Goal: Task Accomplishment & Management: Manage account settings

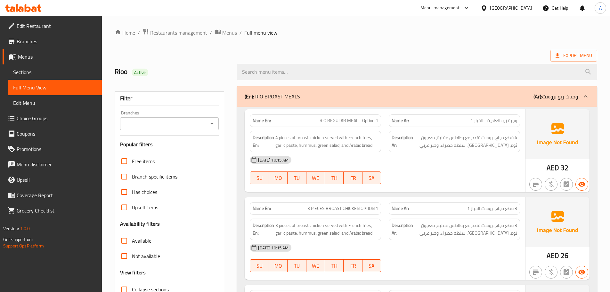
click at [32, 23] on span "Edit Restaurant" at bounding box center [57, 26] width 80 height 8
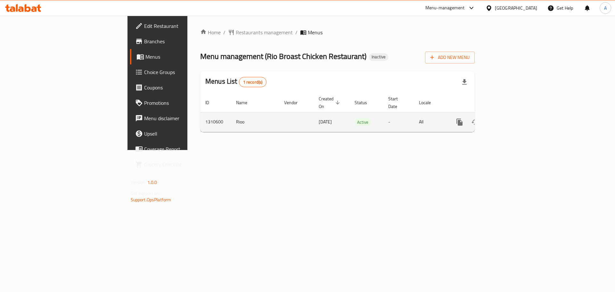
click at [510, 118] on icon "enhanced table" at bounding box center [506, 122] width 8 height 8
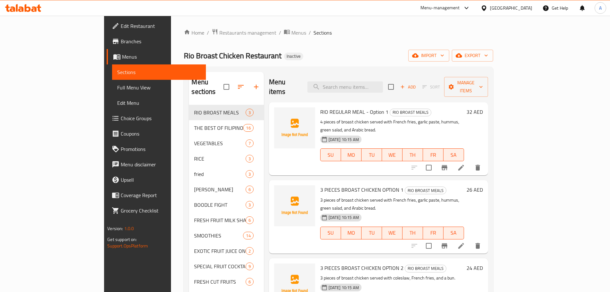
click at [184, 61] on span "Rio Broast Chicken Restaurant" at bounding box center [233, 55] width 98 height 14
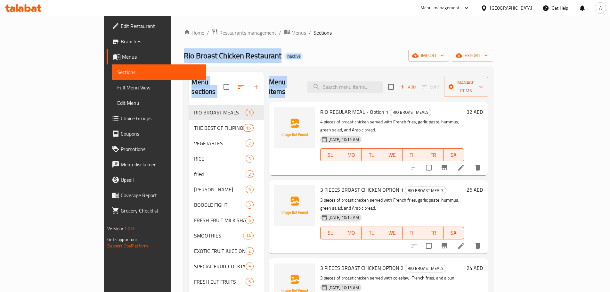
drag, startPoint x: 171, startPoint y: 61, endPoint x: 274, endPoint y: 61, distance: 103.1
click at [273, 61] on div "Rio Broast Chicken Restaurant Inactive import export" at bounding box center [338, 56] width 309 height 12
click at [274, 61] on div "Rio Broast Chicken Restaurant Inactive import export" at bounding box center [338, 56] width 309 height 12
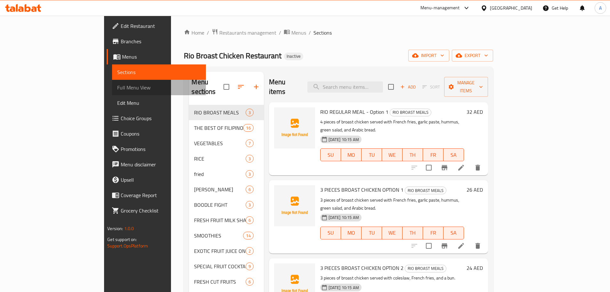
click at [117, 91] on span "Full Menu View" at bounding box center [159, 88] width 84 height 8
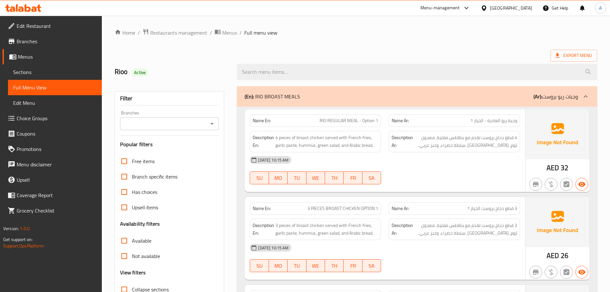
scroll to position [67, 0]
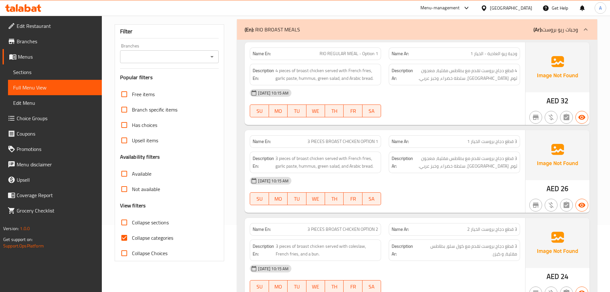
click at [137, 234] on span "Collapse categories" at bounding box center [152, 238] width 41 height 8
click at [132, 230] on input "Collapse categories" at bounding box center [124, 237] width 15 height 15
checkbox input "false"
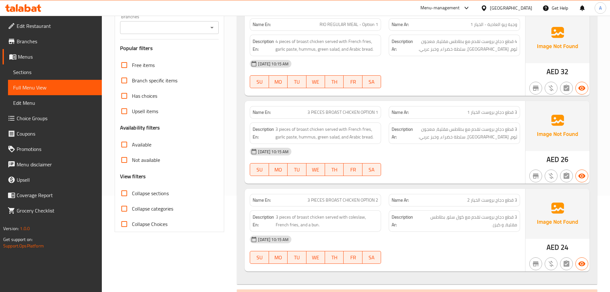
scroll to position [0, 0]
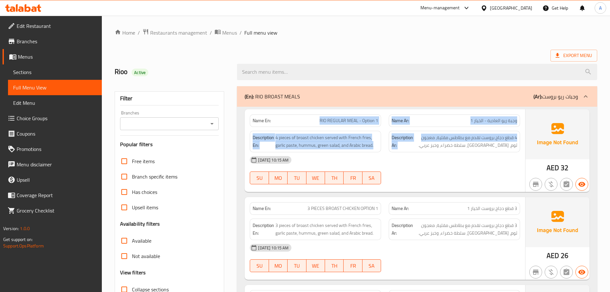
drag, startPoint x: 345, startPoint y: 125, endPoint x: 486, endPoint y: 170, distance: 148.5
click at [480, 161] on div "Name En: RIO REGULAR MEAL - Option 1 Name Ar: وجبة ريو العادية - الخيار 1 Descr…" at bounding box center [385, 150] width 281 height 83
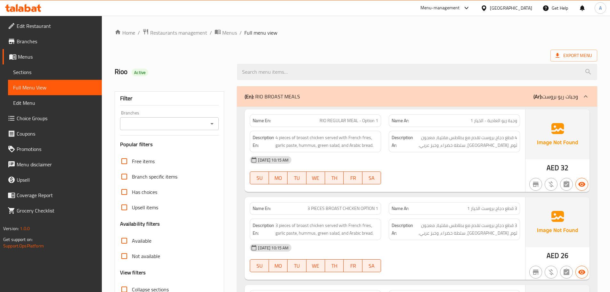
drag, startPoint x: 478, startPoint y: 174, endPoint x: 474, endPoint y: 148, distance: 26.9
click at [478, 174] on div "09-09-2025 10:15 AM SU MO TU WE TH FR SA" at bounding box center [385, 170] width 278 height 36
click at [474, 142] on span "4 قطع دجاج بروست تقدم مع بطاطس مقلية، معجون ثوم، [GEOGRAPHIC_DATA]، سلطة خضراء،…" at bounding box center [465, 142] width 103 height 16
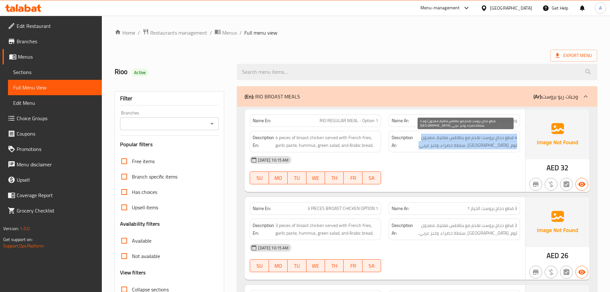
drag, startPoint x: 474, startPoint y: 142, endPoint x: 460, endPoint y: 170, distance: 31.8
click at [473, 143] on span "4 قطع دجاج بروست تقدم مع بطاطس مقلية، معجون ثوم، [GEOGRAPHIC_DATA]، سلطة خضراء،…" at bounding box center [465, 142] width 103 height 16
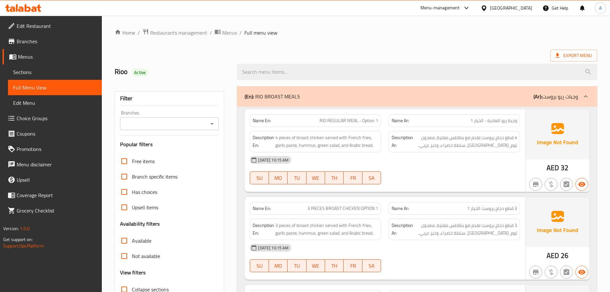
click at [459, 172] on div "09-09-2025 10:15 AM SU MO TU WE TH FR SA" at bounding box center [385, 170] width 278 height 36
drag, startPoint x: 318, startPoint y: 118, endPoint x: 415, endPoint y: 170, distance: 110.5
click at [367, 132] on div "Name En: RIO REGULAR MEAL - Option 1 Name Ar: وجبة ريو العادية - الخيار 1 Descr…" at bounding box center [385, 150] width 281 height 83
click at [425, 177] on div "09-09-2025 10:15 AM SU MO TU WE TH FR SA" at bounding box center [385, 170] width 278 height 36
drag, startPoint x: 311, startPoint y: 119, endPoint x: 364, endPoint y: 127, distance: 53.5
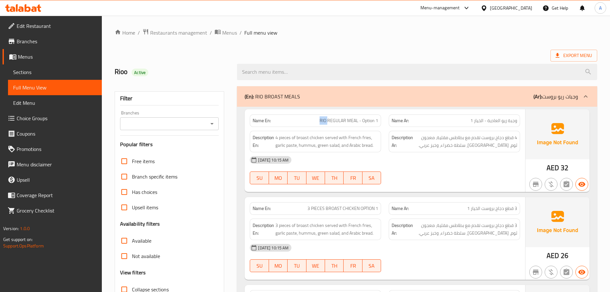
click at [364, 127] on div "Name En: RIO REGULAR MEAL - Option 1 Name Ar: وجبة ريو العادية - الخيار 1 Descr…" at bounding box center [385, 150] width 281 height 83
click at [469, 148] on span "4 قطع دجاج بروست تقدم مع بطاطس مقلية، معجون ثوم، [GEOGRAPHIC_DATA]، سلطة خضراء،…" at bounding box center [465, 142] width 103 height 16
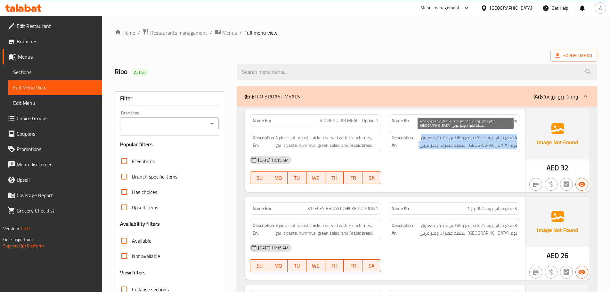
drag, startPoint x: 469, startPoint y: 148, endPoint x: 457, endPoint y: 172, distance: 26.5
click at [465, 152] on div "Name En: RIO REGULAR MEAL - Option 1 Name Ar: وجبة ريو العادية - الخيار 1 Descr…" at bounding box center [385, 150] width 281 height 83
click at [457, 172] on div "09-09-2025 10:15 AM SU MO TU WE TH FR SA" at bounding box center [385, 170] width 278 height 36
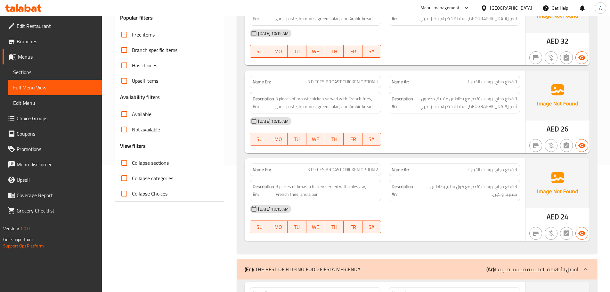
scroll to position [96, 0]
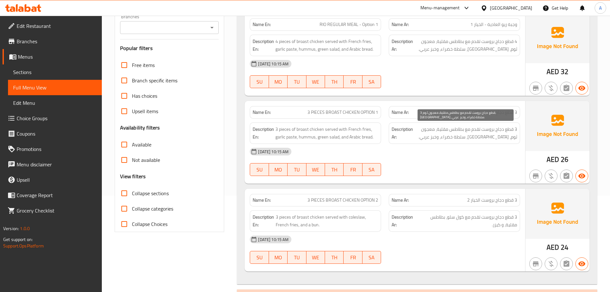
drag, startPoint x: 481, startPoint y: 135, endPoint x: 456, endPoint y: 180, distance: 52.0
click at [473, 144] on div "Name En: 3 PIECES BROAST CHICKEN OPTION 1 Name Ar: 3 قطع دجاج بروست الخيار 1 De…" at bounding box center [385, 142] width 281 height 83
drag, startPoint x: 456, startPoint y: 180, endPoint x: 427, endPoint y: 178, distance: 29.2
click at [456, 181] on div "Name En: 3 PIECES BROAST CHICKEN OPTION 1 Name Ar: 3 قطع دجاج بروست الخيار 1 De…" at bounding box center [385, 142] width 281 height 83
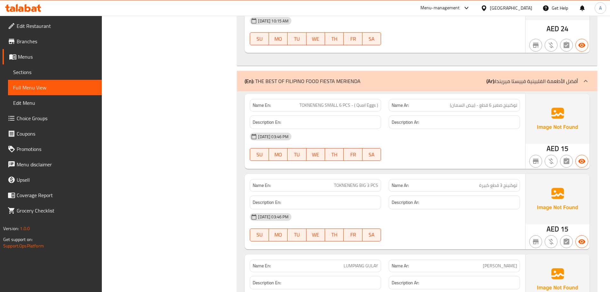
scroll to position [320, 0]
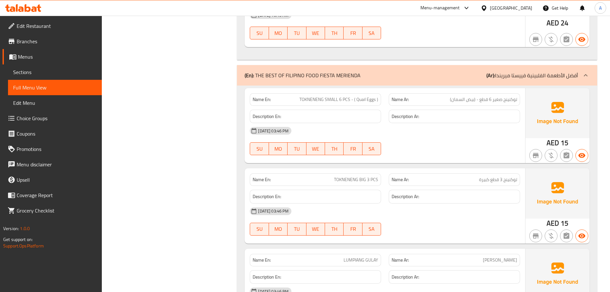
drag, startPoint x: 306, startPoint y: 98, endPoint x: 372, endPoint y: 122, distance: 70.3
click at [360, 108] on div "Name En: TOKNENENG SMALL 6 PCS - ( Quail Eggs ) Name Ar: توكنينج صغير 6 قطع - (…" at bounding box center [385, 125] width 281 height 75
click at [376, 126] on div "[DATE] 03:46 PM" at bounding box center [385, 130] width 278 height 15
click at [453, 206] on div "[DATE] 03:46 PM" at bounding box center [385, 210] width 278 height 15
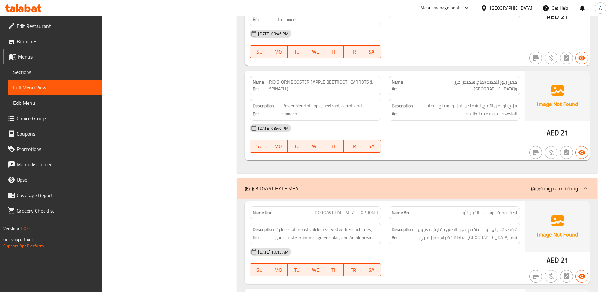
drag, startPoint x: 314, startPoint y: 169, endPoint x: 420, endPoint y: 212, distance: 114.2
click at [363, 201] on div "Name En: BOROAST HALF MEAL - OPTION 1 Name Ar: نصف وجبة بروست - الخيار الأول De…" at bounding box center [385, 242] width 281 height 83
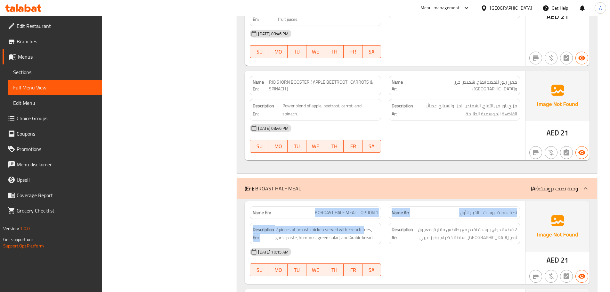
click at [425, 244] on div "[DATE] 10:15 AM" at bounding box center [385, 251] width 278 height 15
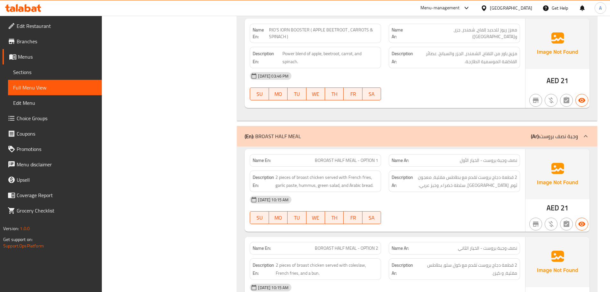
scroll to position [11152, 0]
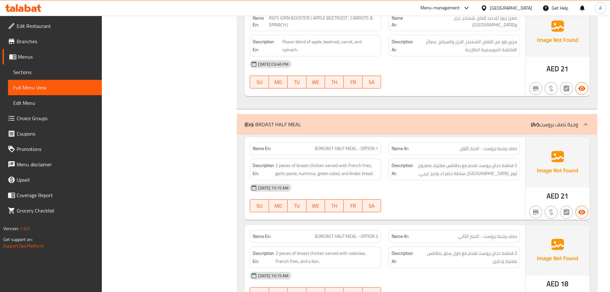
click at [442, 208] on div at bounding box center [454, 212] width 139 height 8
click at [439, 180] on div "09-09-2025 10:15 AM SU MO TU WE TH FR SA" at bounding box center [385, 198] width 278 height 36
click at [408, 137] on div "Name En: BOROAST HALF MEAL - OPTION 1 Name Ar: نصف وجبة بروست - الخيار الأول De…" at bounding box center [385, 178] width 281 height 83
click at [436, 180] on div "[DATE] 10:15 AM" at bounding box center [385, 187] width 278 height 15
click at [369, 230] on div "Name En: BOROAST HALF MEAL - OPTION 2" at bounding box center [315, 236] width 131 height 12
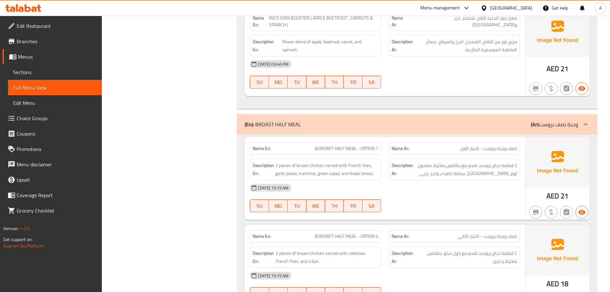
click at [443, 208] on div at bounding box center [454, 212] width 139 height 8
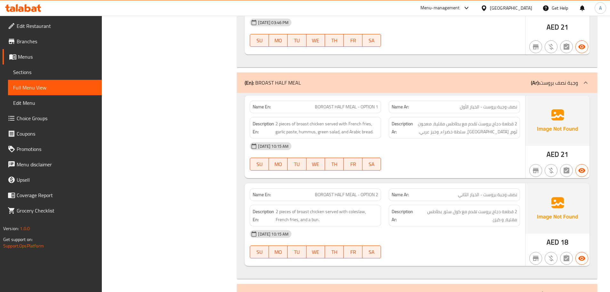
scroll to position [11248, 0]
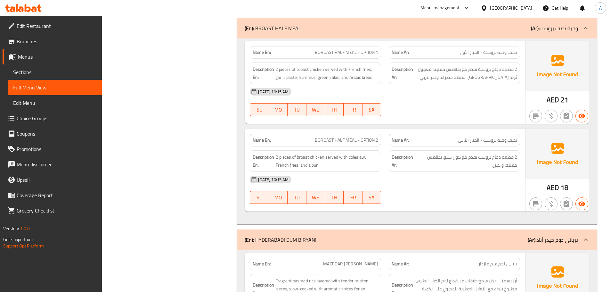
click at [443, 168] on div "Name En: BOROAST HALF MEAL - OPTION 2 Name Ar: نصف وجبة بروست - الخيار الثاني D…" at bounding box center [385, 170] width 281 height 83
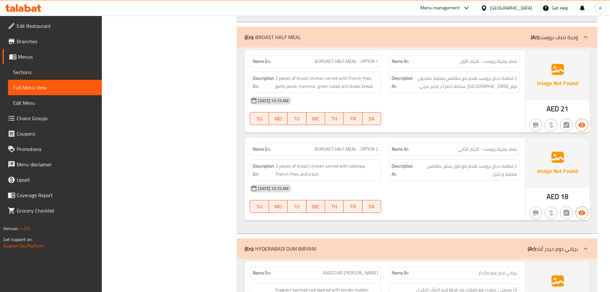
scroll to position [11280, 0]
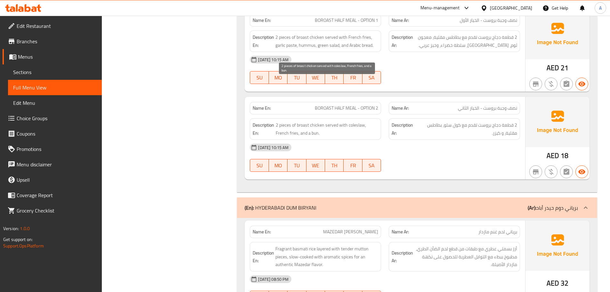
click at [327, 121] on span "2 pieces of broast chicken served with coleslaw, French fries, and a bun." at bounding box center [327, 129] width 102 height 16
click at [398, 140] on div "09-09-2025 10:15 AM SU MO TU WE TH FR SA" at bounding box center [385, 158] width 278 height 36
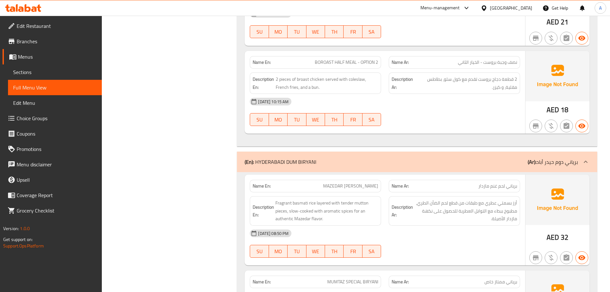
scroll to position [11344, 0]
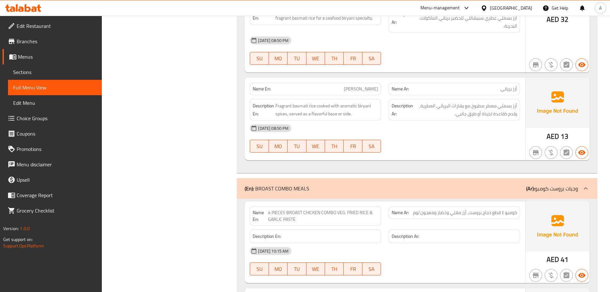
click at [459, 149] on div at bounding box center [454, 153] width 139 height 8
